Goal: Find specific page/section: Find specific page/section

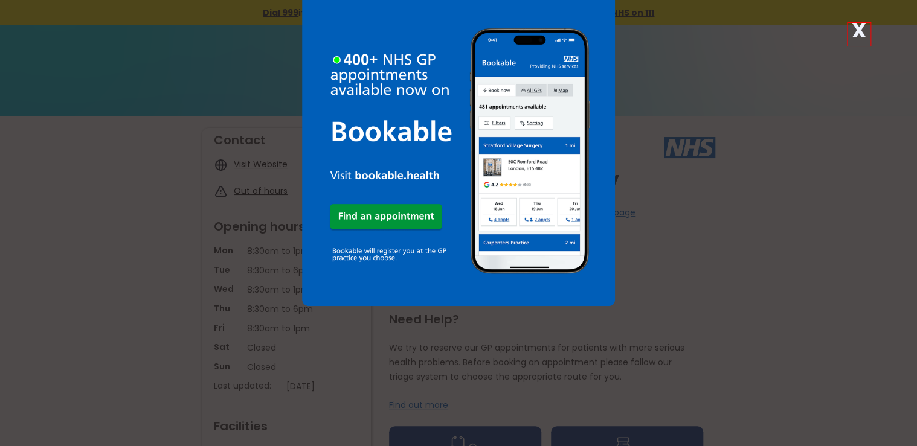
click at [797, 233] on div "X" at bounding box center [458, 223] width 917 height 446
click at [91, 134] on div "X" at bounding box center [458, 223] width 917 height 446
click at [415, 214] on img at bounding box center [458, 150] width 312 height 312
click at [493, 344] on link at bounding box center [458, 223] width 312 height 458
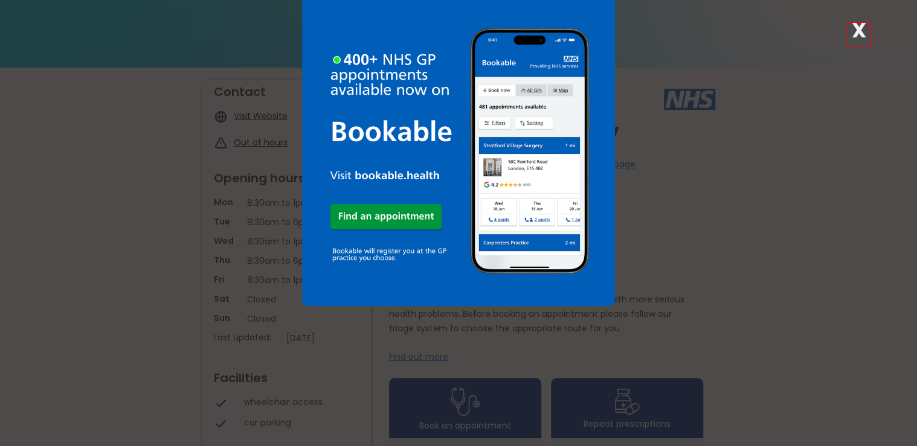
click at [254, 111] on div "X" at bounding box center [458, 223] width 917 height 446
click at [271, 115] on div "X" at bounding box center [458, 223] width 917 height 446
